Goal: Navigation & Orientation: Find specific page/section

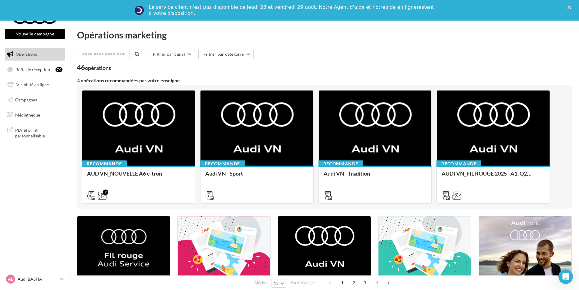
click at [326, 63] on div "Filtrer par canal Filtrer par catégorie 46 opérations" at bounding box center [324, 60] width 494 height 22
click at [46, 72] on link "Boîte de réception 79" at bounding box center [35, 69] width 62 height 13
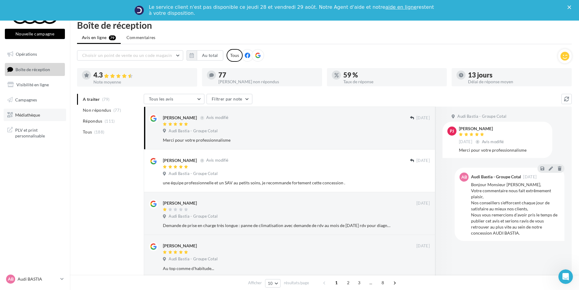
click at [41, 110] on link "Médiathèque" at bounding box center [35, 115] width 62 height 13
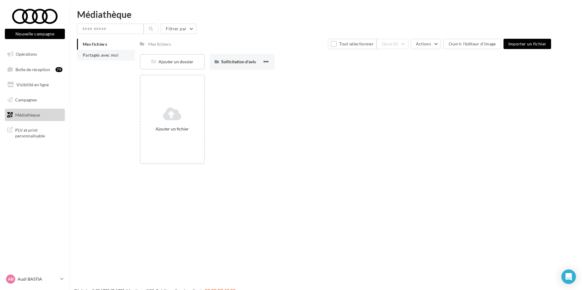
click at [101, 59] on li "Partagés avec moi" at bounding box center [106, 55] width 58 height 11
